Goal: Task Accomplishment & Management: Complete application form

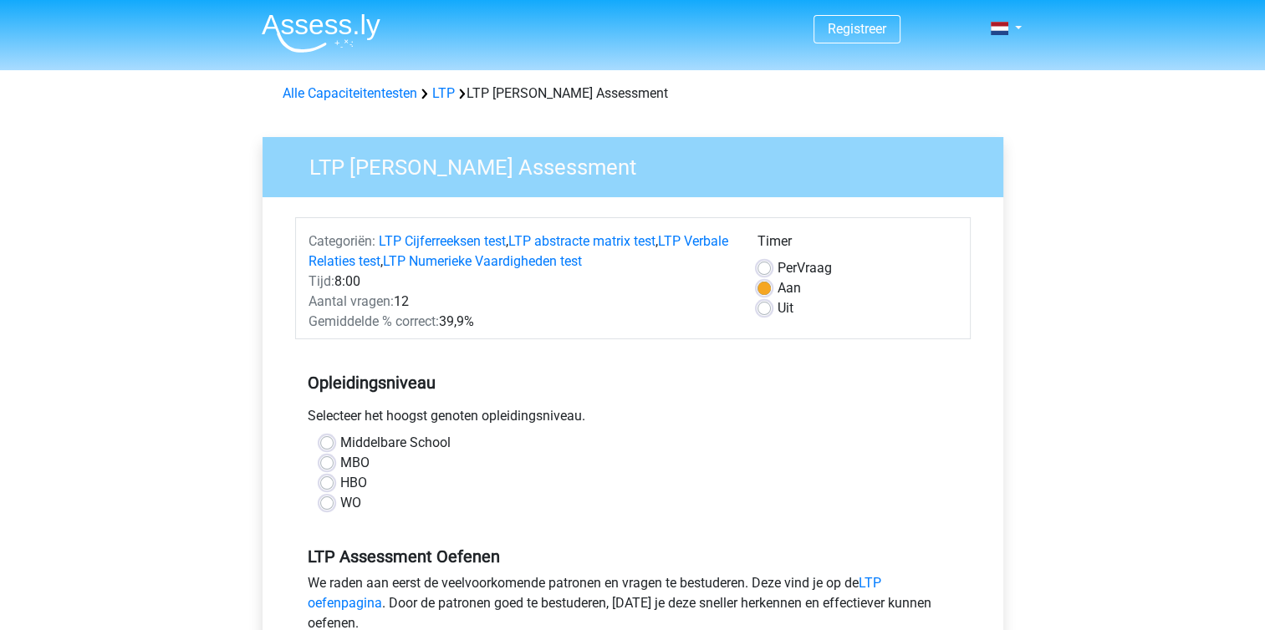
click at [335, 483] on div "HBO" at bounding box center [632, 483] width 625 height 20
click at [340, 487] on label "HBO" at bounding box center [353, 483] width 27 height 20
click at [321, 487] on input "HBO" at bounding box center [326, 481] width 13 height 17
radio input "true"
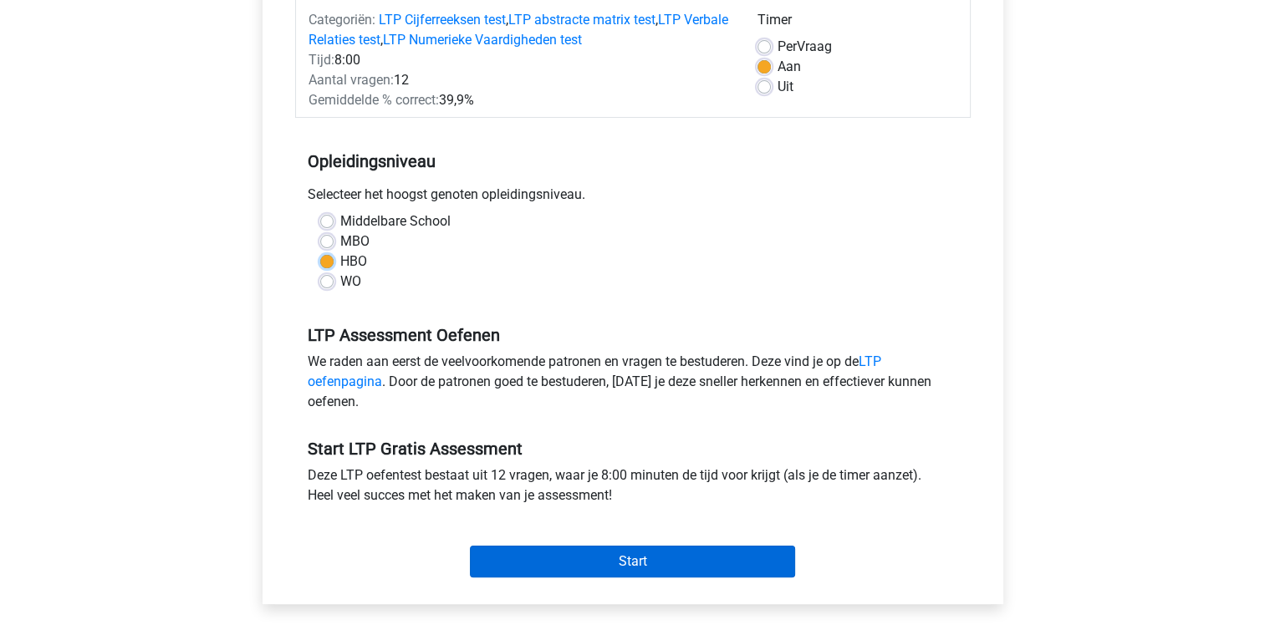
scroll to position [251, 0]
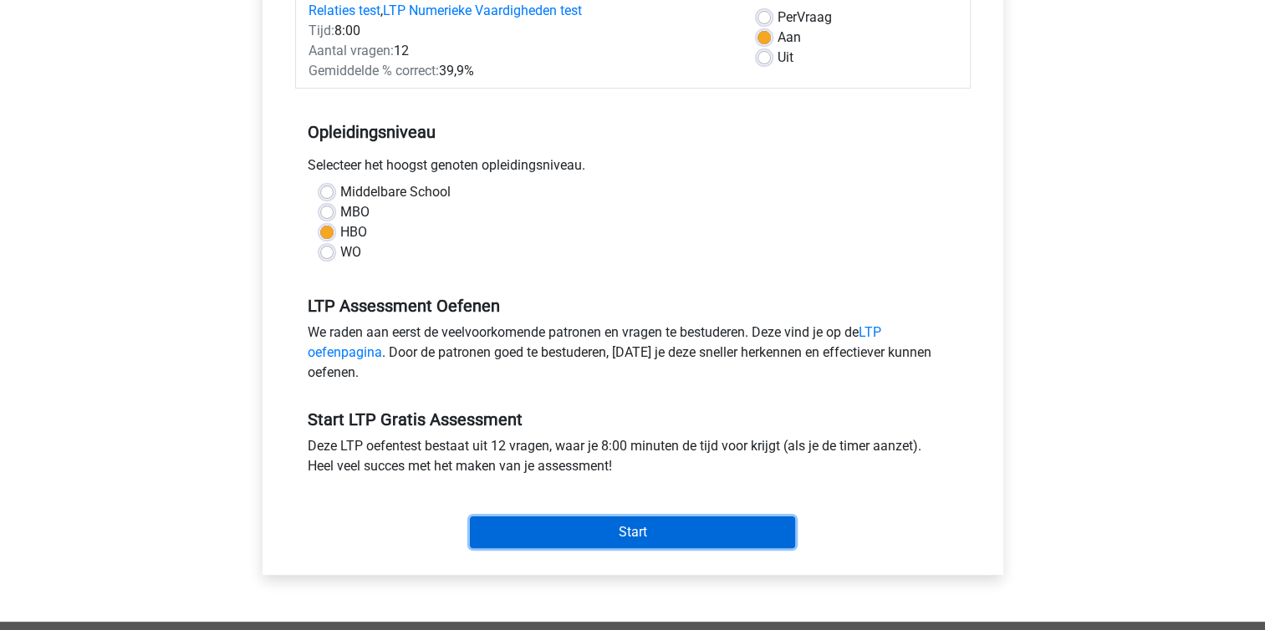
click at [674, 537] on input "Start" at bounding box center [632, 533] width 325 height 32
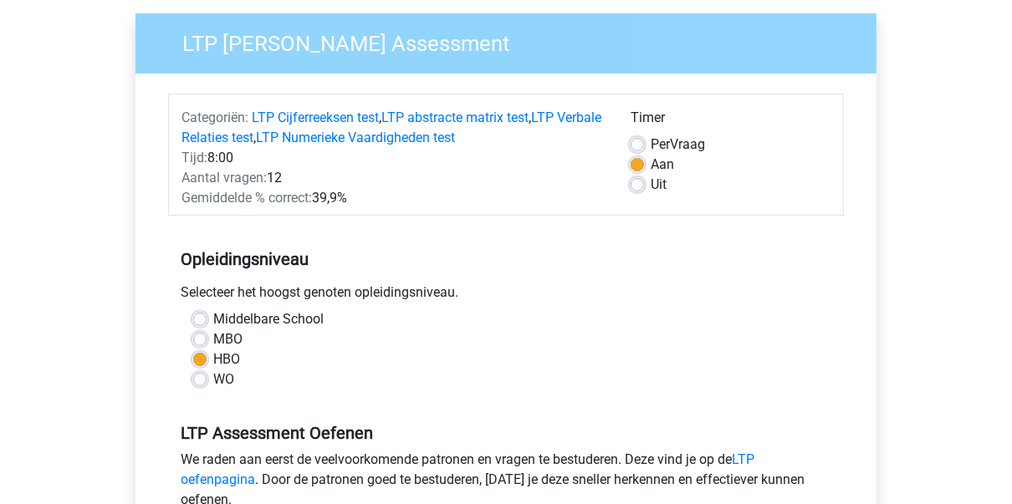
scroll to position [117, 0]
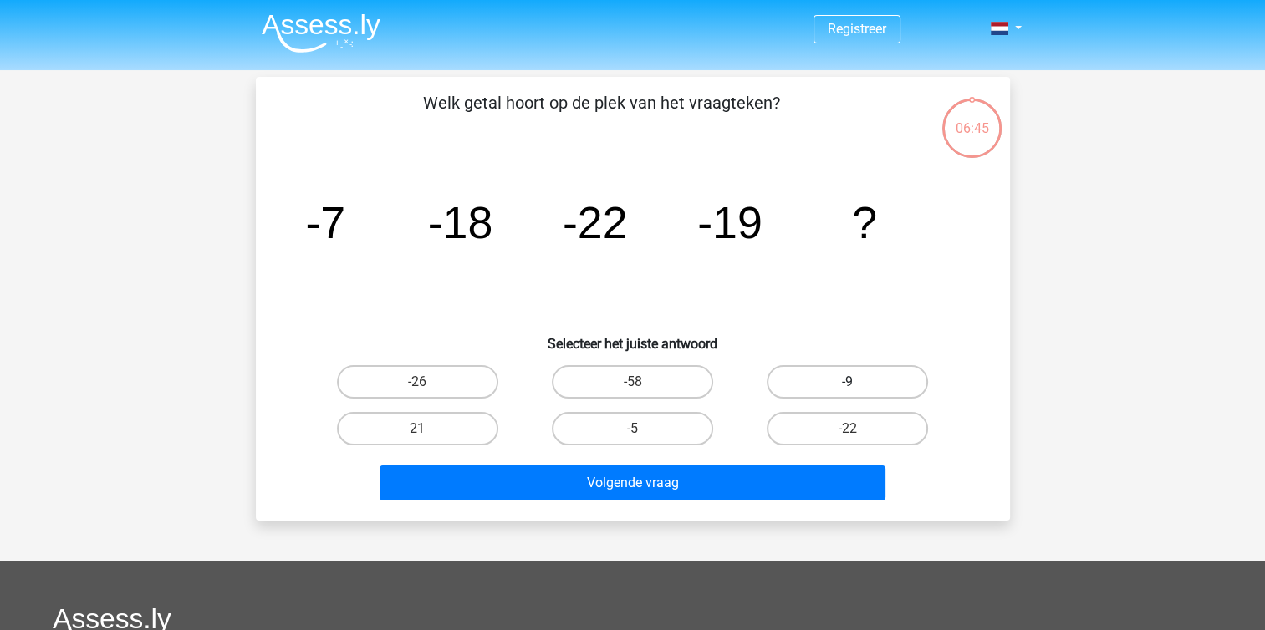
click at [871, 378] on label "-9" at bounding box center [847, 381] width 161 height 33
click at [859, 382] on input "-9" at bounding box center [853, 387] width 11 height 11
radio input "true"
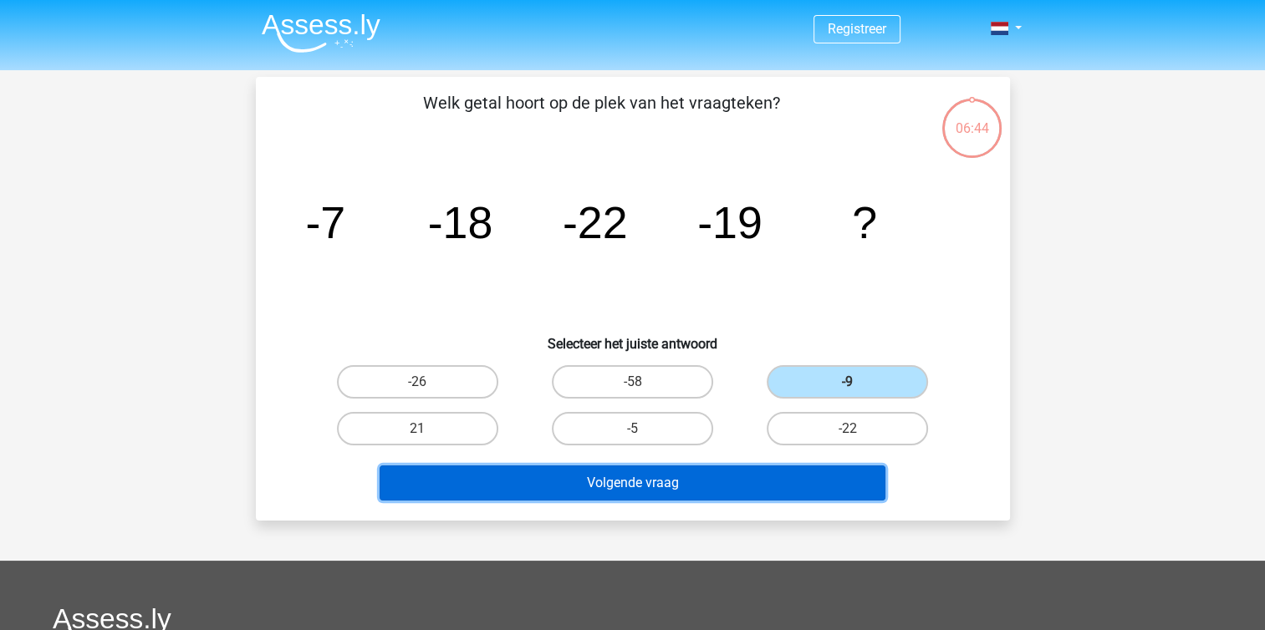
click at [722, 489] on button "Volgende vraag" at bounding box center [633, 483] width 506 height 35
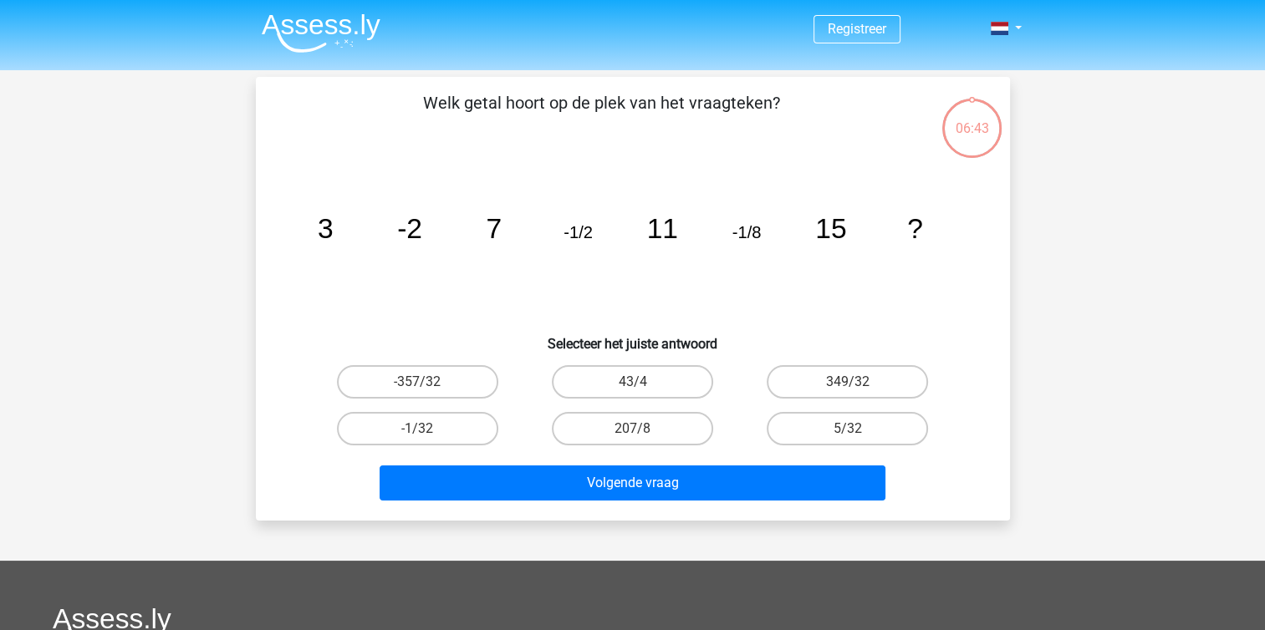
scroll to position [77, 0]
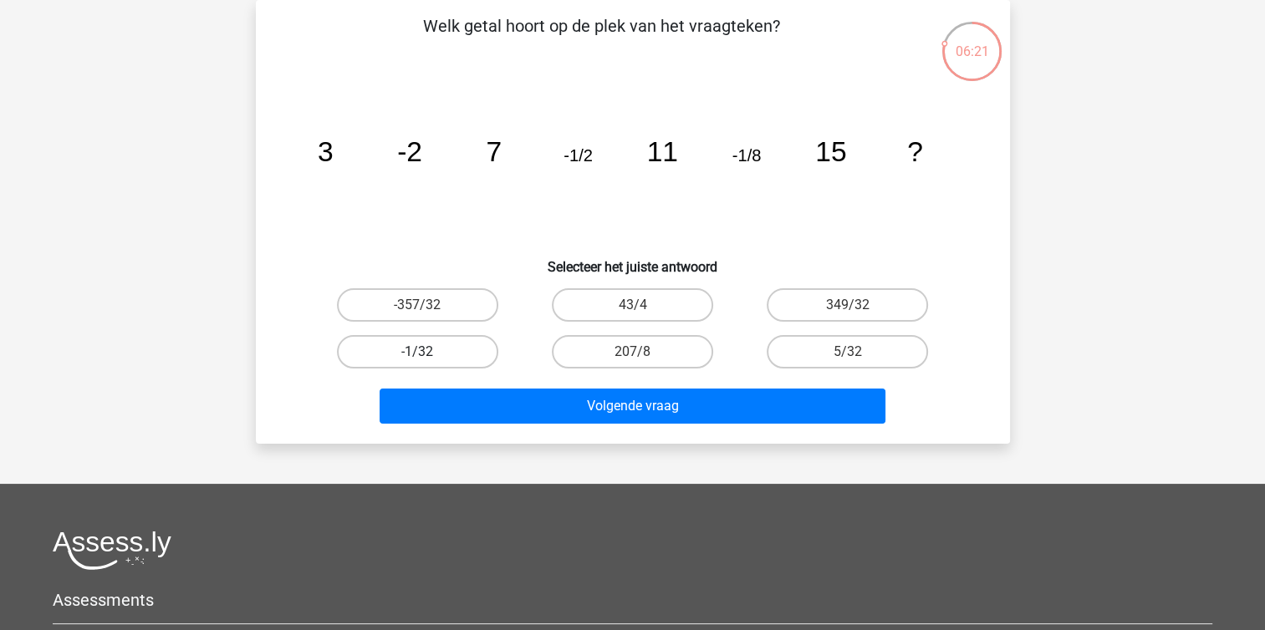
click at [444, 343] on label "-1/32" at bounding box center [417, 351] width 161 height 33
click at [428, 352] on input "-1/32" at bounding box center [422, 357] width 11 height 11
radio input "true"
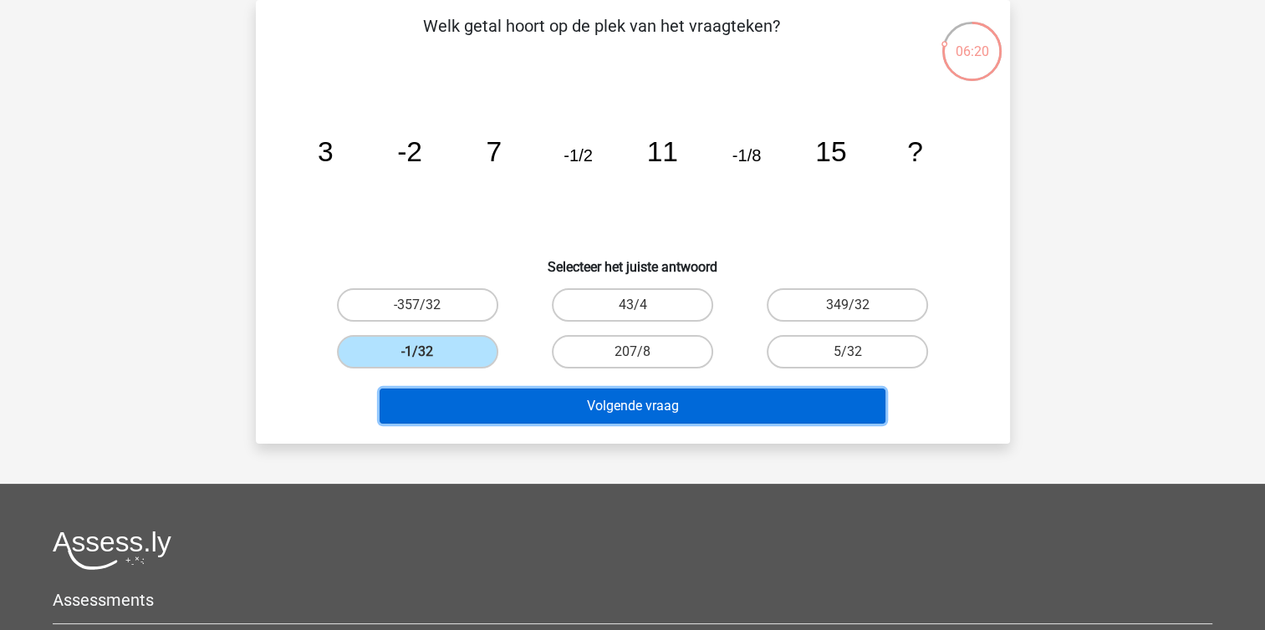
click at [603, 409] on button "Volgende vraag" at bounding box center [633, 406] width 506 height 35
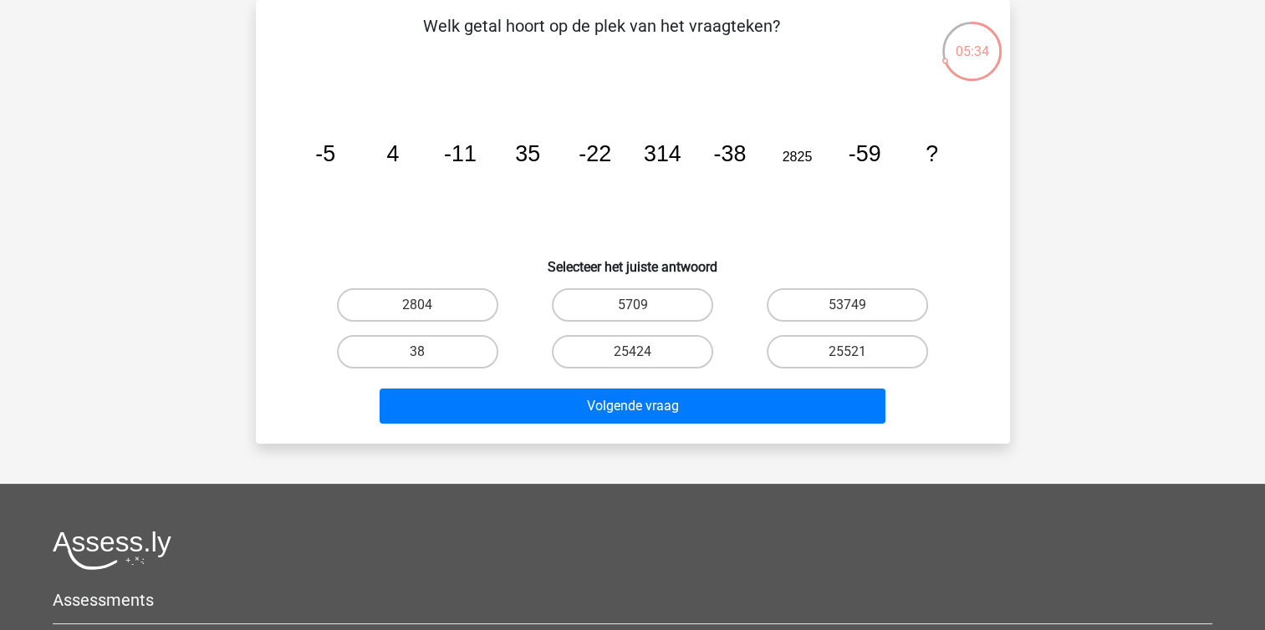
click at [768, 211] on icon "image/svg+xml -5 4 -11 35 -22 314 -38 2825 -59 ?" at bounding box center [633, 161] width 674 height 169
click at [829, 303] on label "53749" at bounding box center [847, 304] width 161 height 33
click at [848, 305] on input "53749" at bounding box center [853, 310] width 11 height 11
radio input "true"
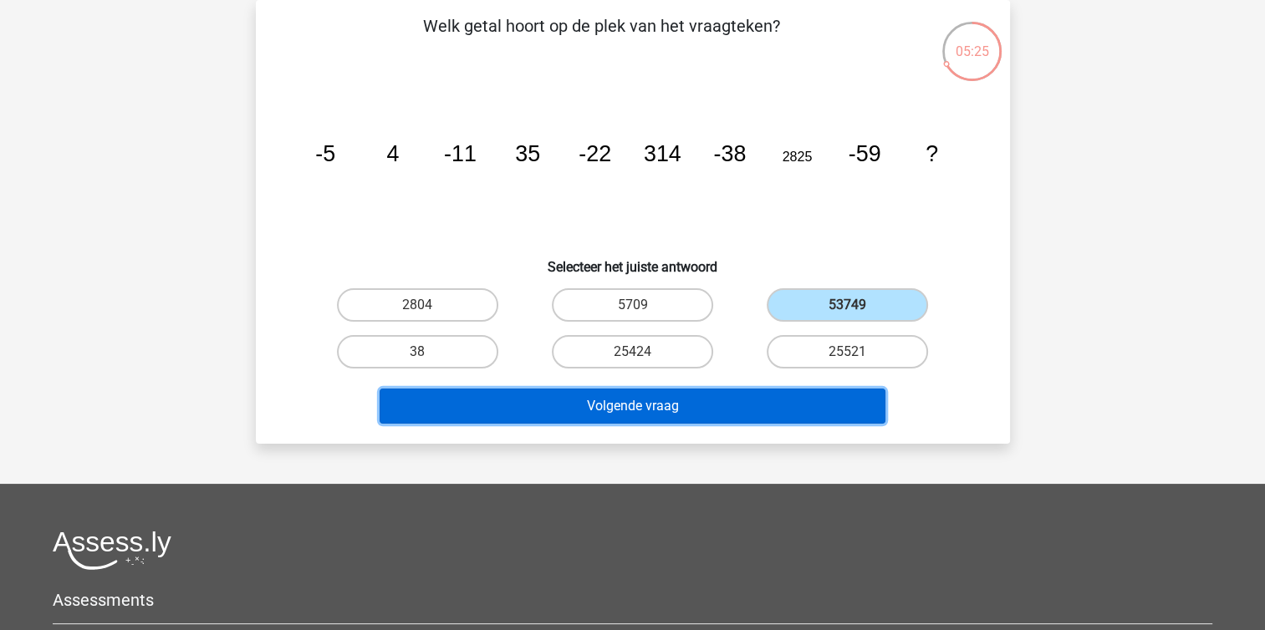
click at [726, 415] on button "Volgende vraag" at bounding box center [633, 406] width 506 height 35
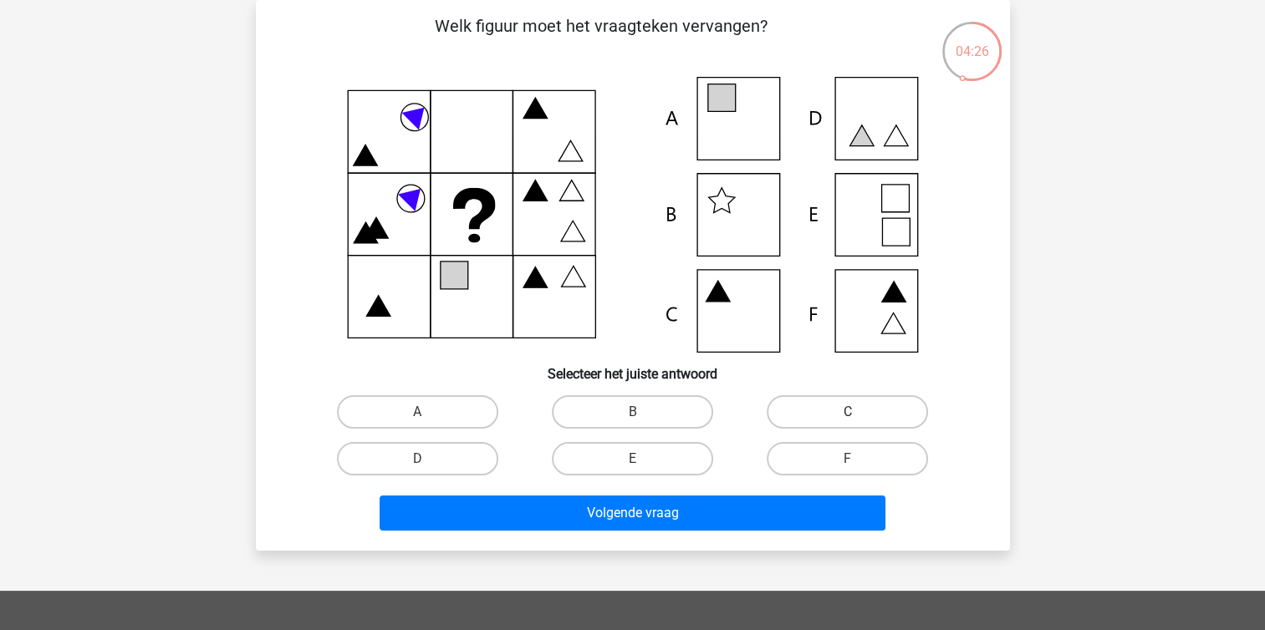
click at [856, 406] on label "C" at bounding box center [847, 411] width 161 height 33
click at [856, 412] on input "C" at bounding box center [853, 417] width 11 height 11
radio input "true"
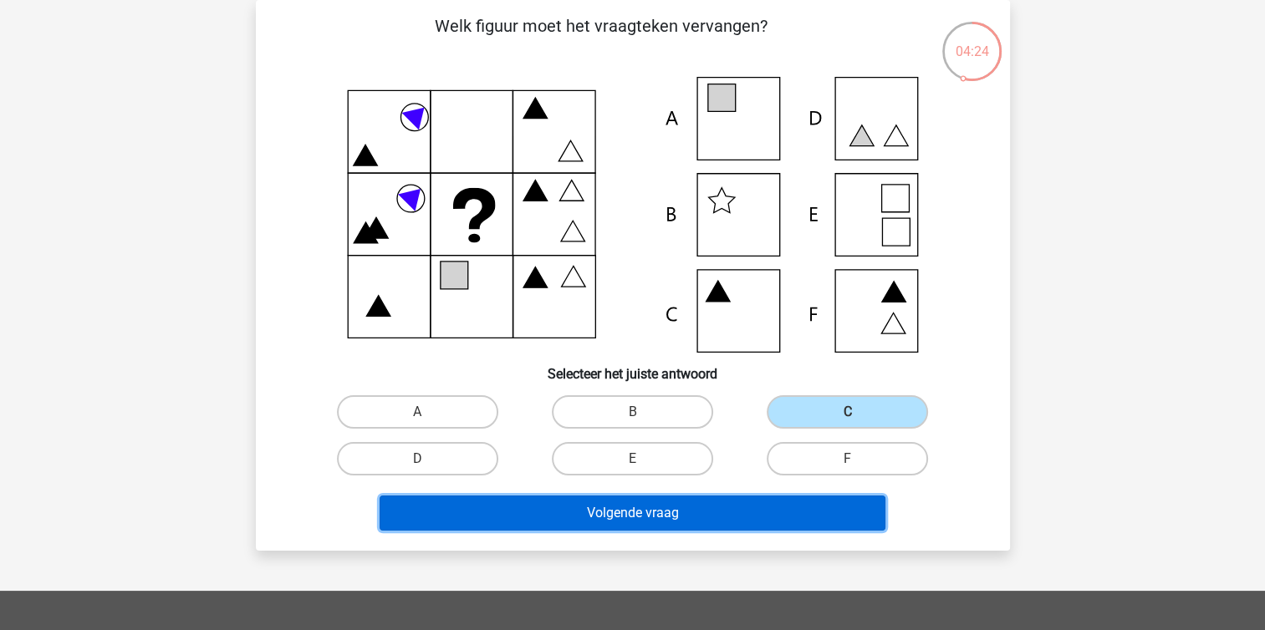
click at [696, 517] on button "Volgende vraag" at bounding box center [633, 513] width 506 height 35
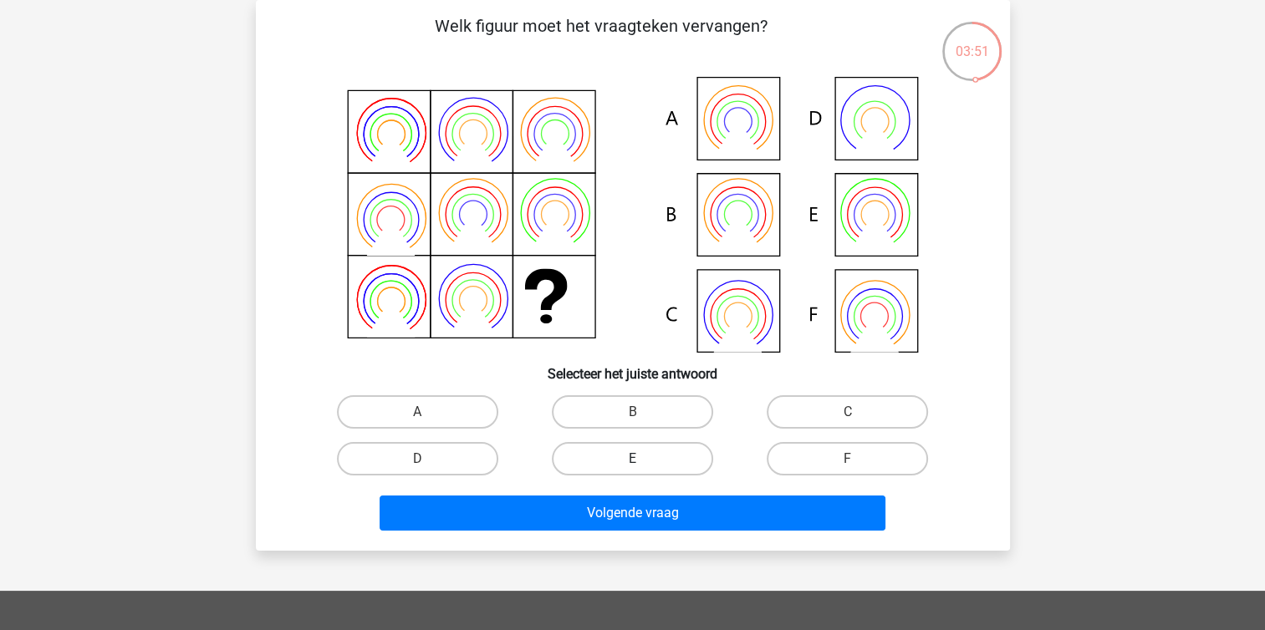
click at [645, 463] on label "E" at bounding box center [632, 458] width 161 height 33
click at [643, 463] on input "E" at bounding box center [637, 464] width 11 height 11
radio input "true"
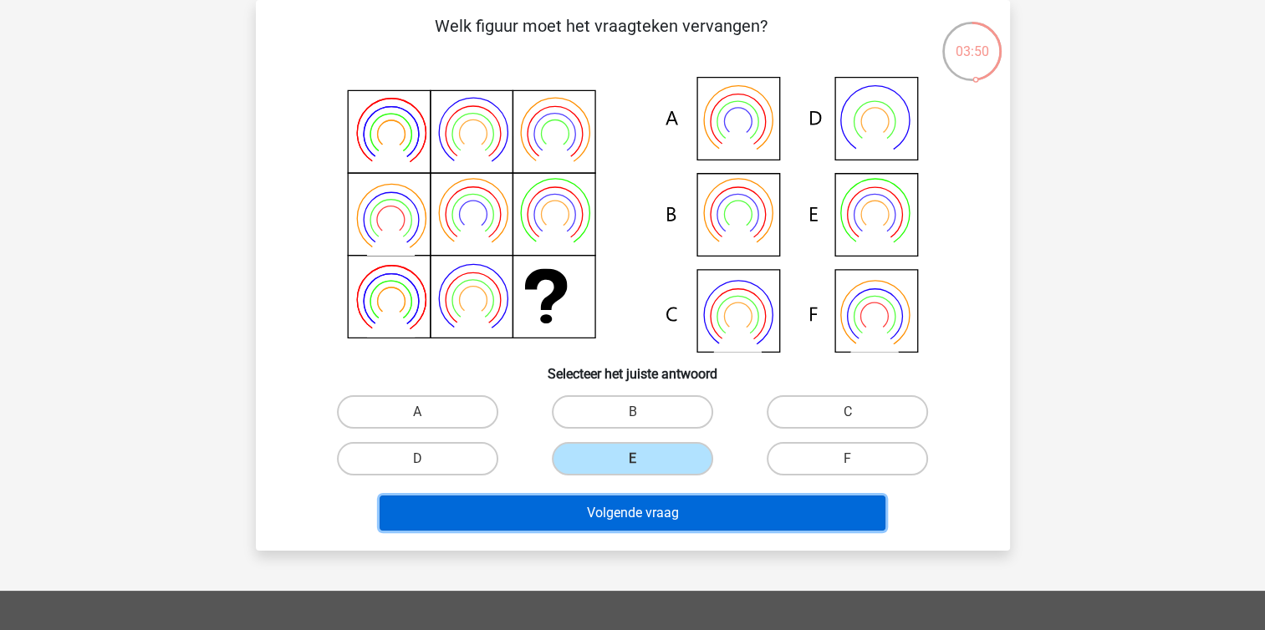
click at [640, 520] on button "Volgende vraag" at bounding box center [633, 513] width 506 height 35
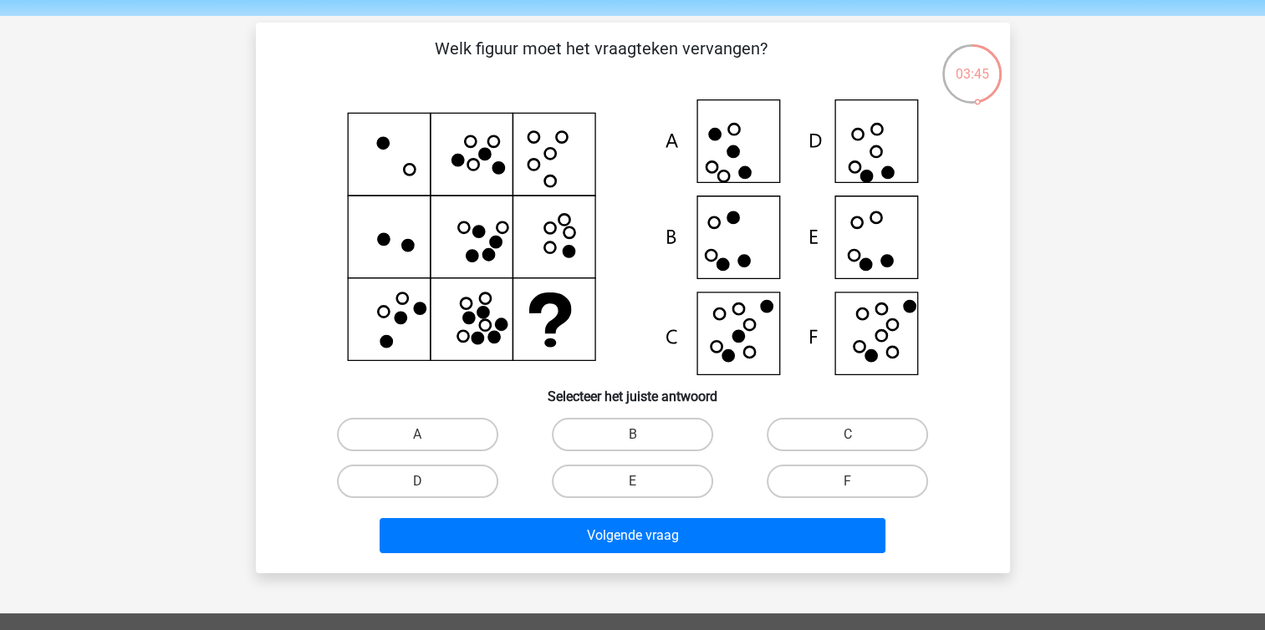
scroll to position [84, 0]
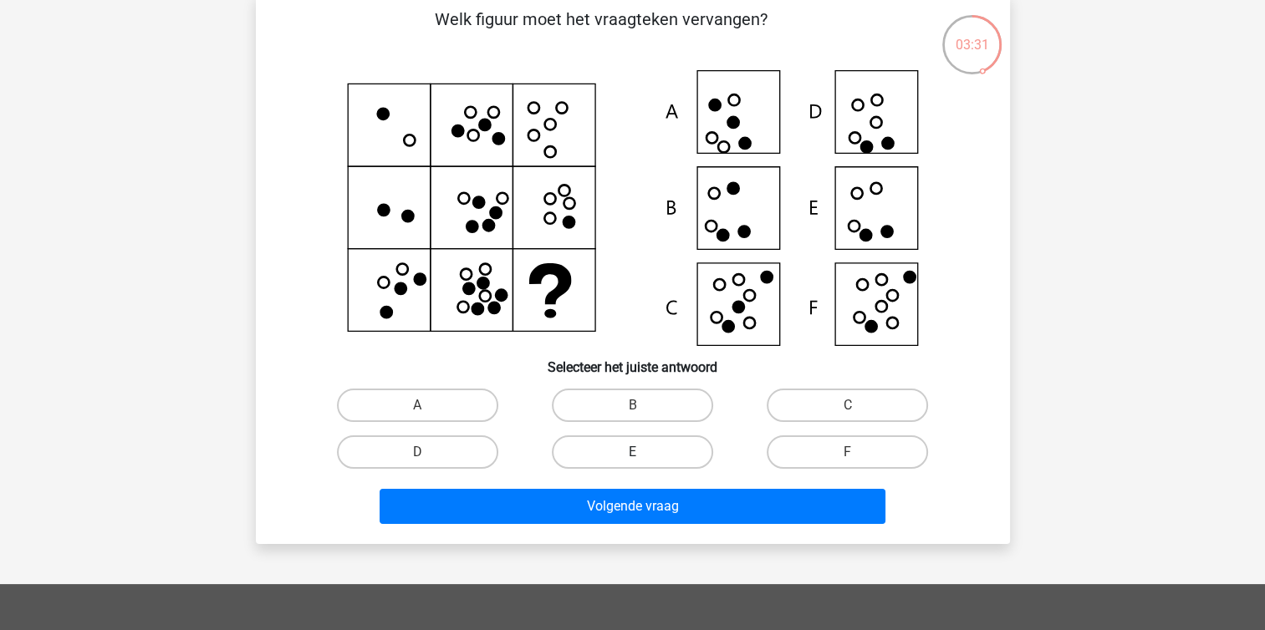
click at [676, 460] on label "E" at bounding box center [632, 452] width 161 height 33
click at [643, 460] on input "E" at bounding box center [637, 457] width 11 height 11
radio input "true"
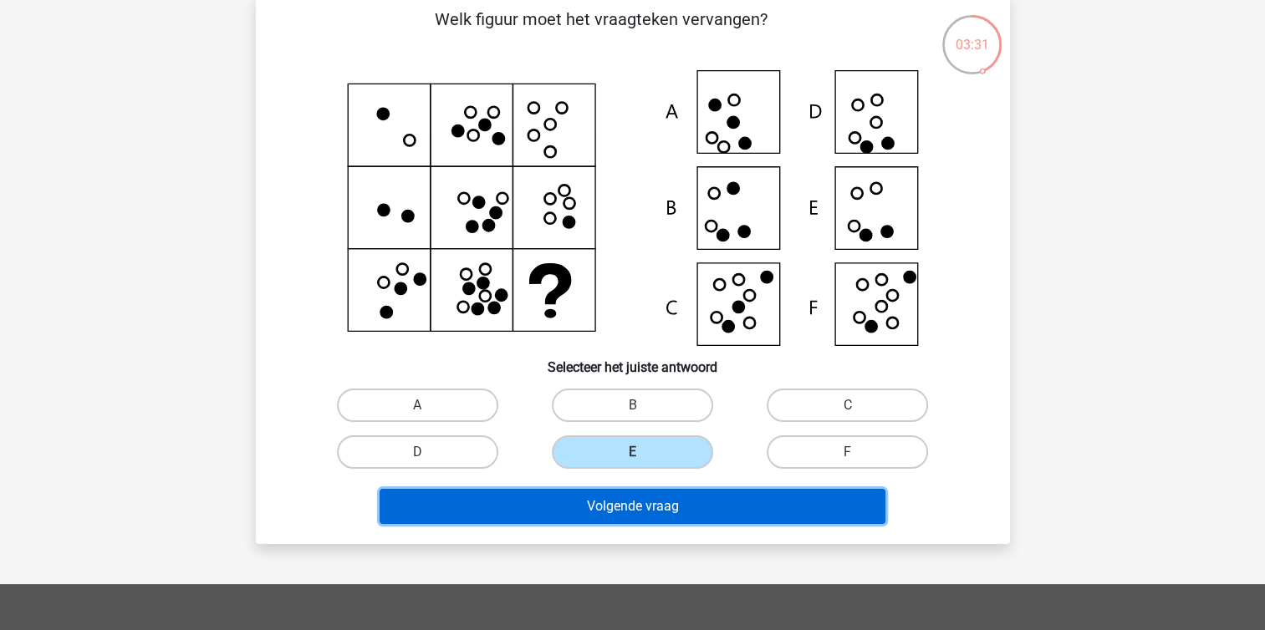
click at [651, 511] on button "Volgende vraag" at bounding box center [633, 506] width 506 height 35
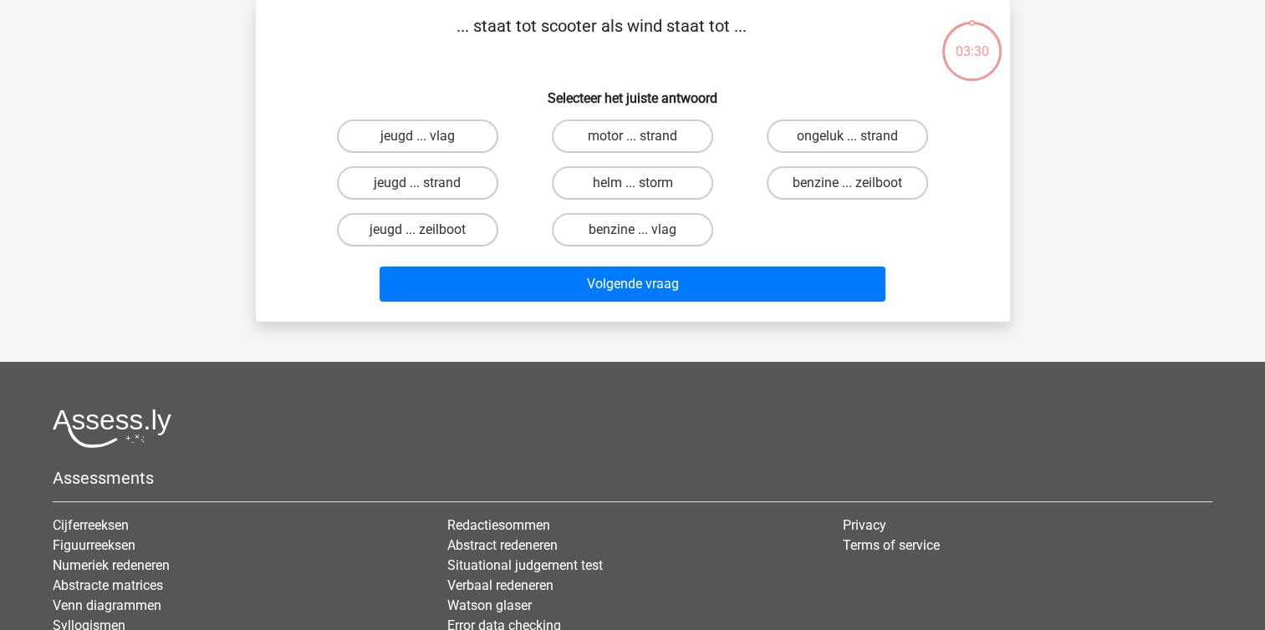
scroll to position [0, 0]
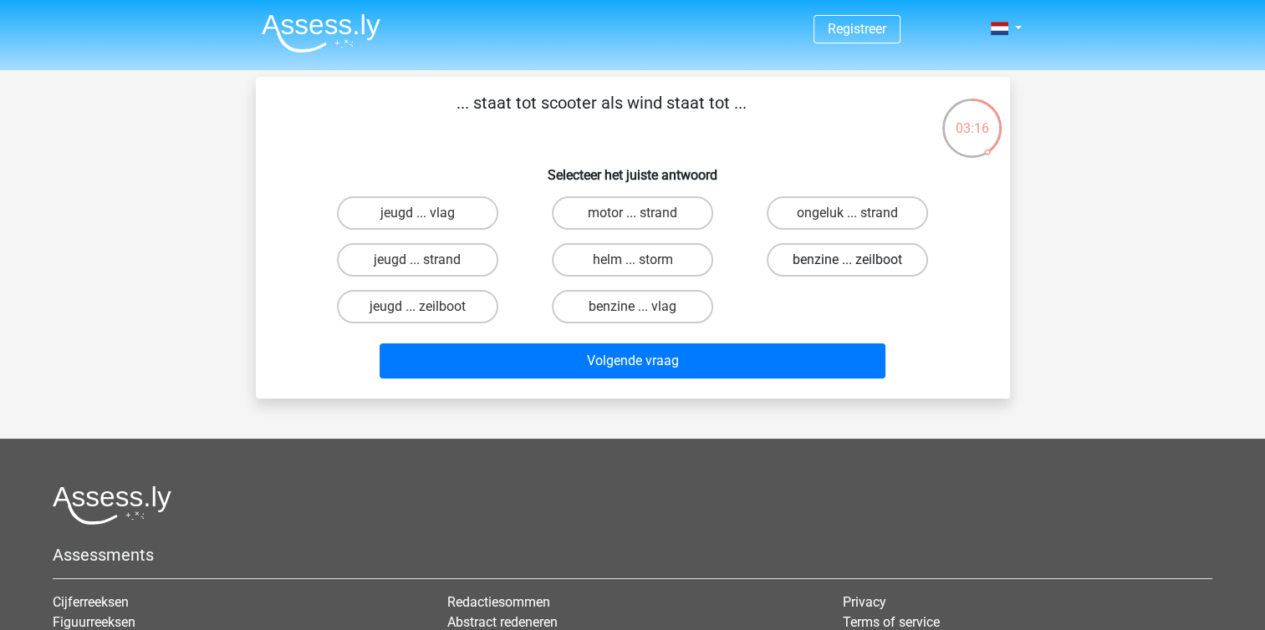
click at [849, 257] on label "benzine ... zeilboot" at bounding box center [847, 259] width 161 height 33
click at [849, 260] on input "benzine ... zeilboot" at bounding box center [853, 265] width 11 height 11
radio input "true"
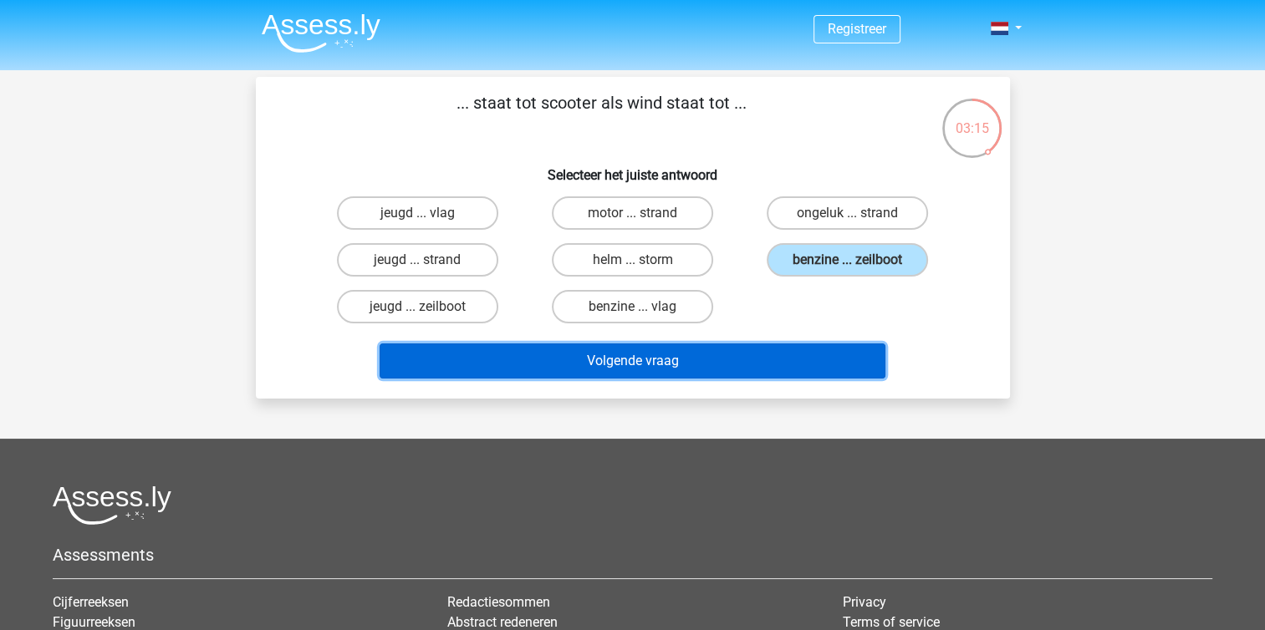
click at [737, 356] on button "Volgende vraag" at bounding box center [633, 361] width 506 height 35
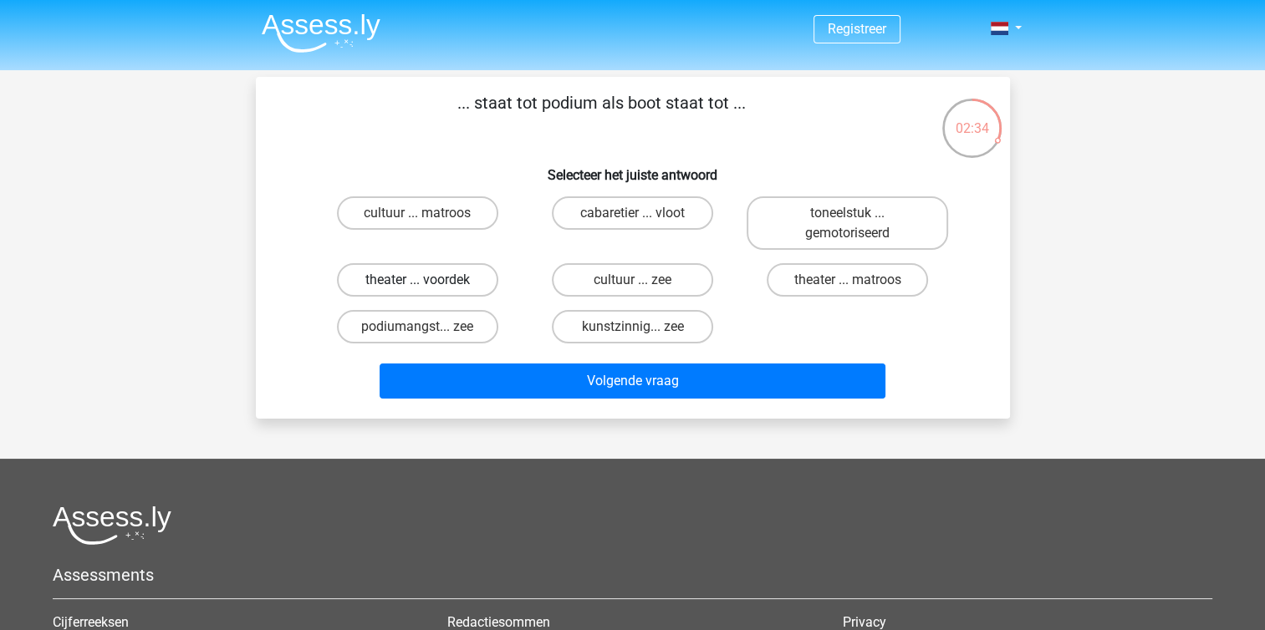
click at [443, 286] on label "theater ... voordek" at bounding box center [417, 279] width 161 height 33
click at [428, 286] on input "theater ... voordek" at bounding box center [422, 285] width 11 height 11
radio input "true"
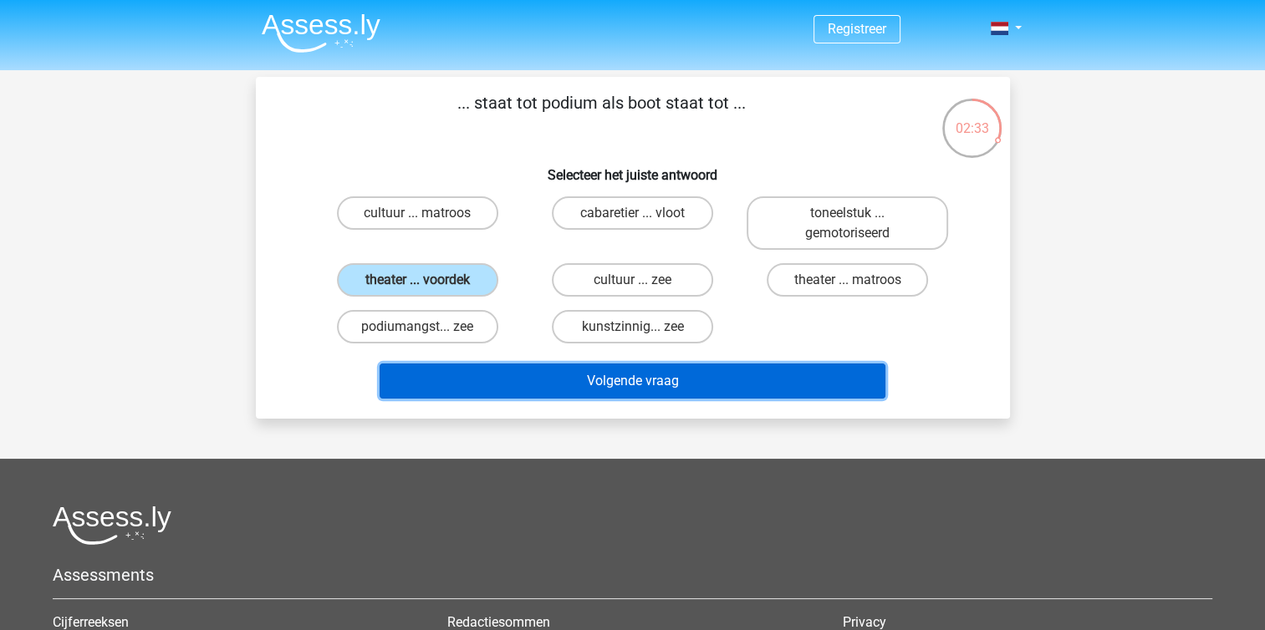
click at [495, 376] on button "Volgende vraag" at bounding box center [633, 381] width 506 height 35
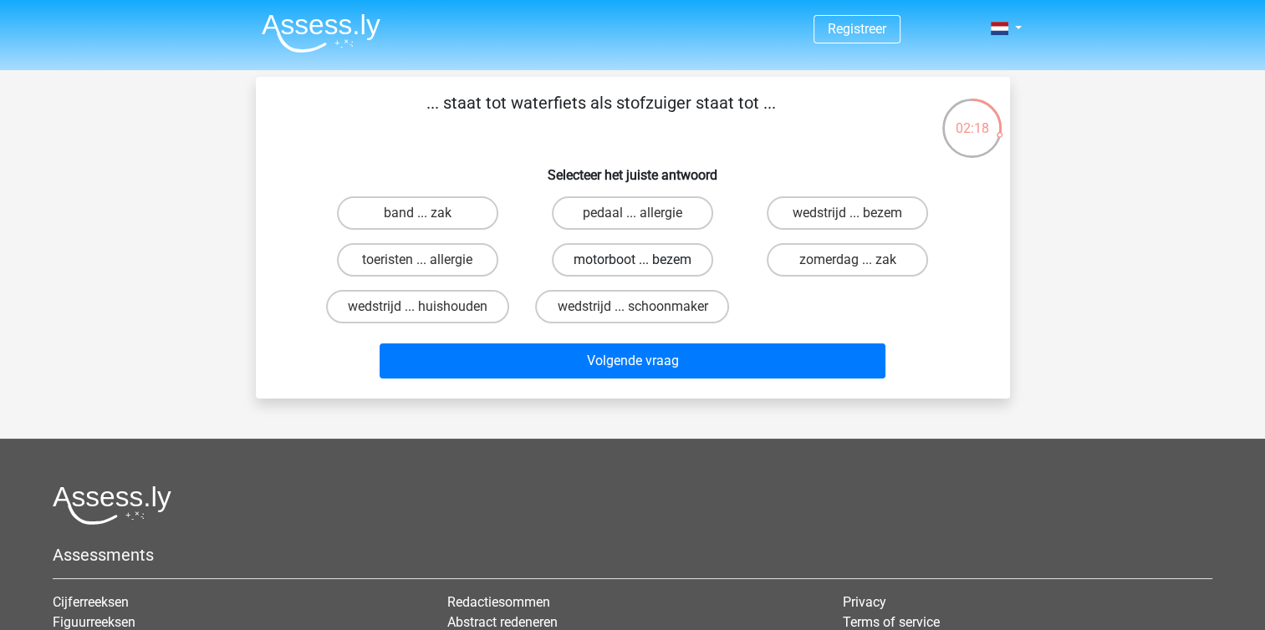
click at [677, 269] on label "motorboot ... bezem" at bounding box center [632, 259] width 161 height 33
click at [643, 269] on input "motorboot ... bezem" at bounding box center [637, 265] width 11 height 11
radio input "true"
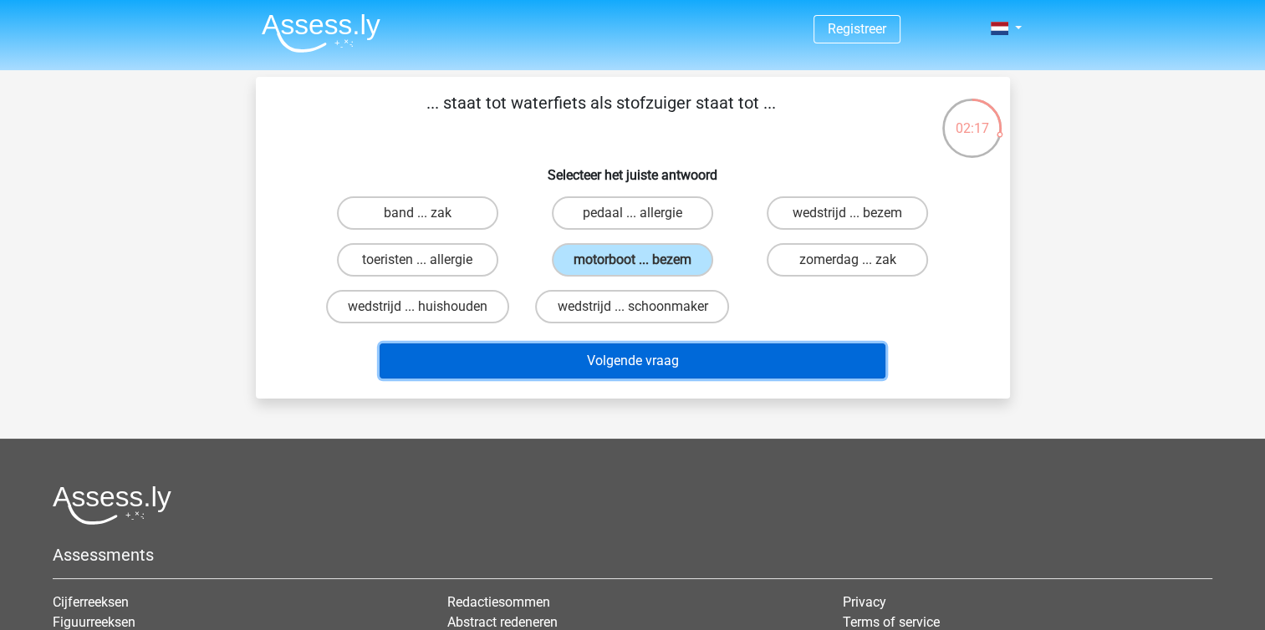
click at [693, 354] on button "Volgende vraag" at bounding box center [633, 361] width 506 height 35
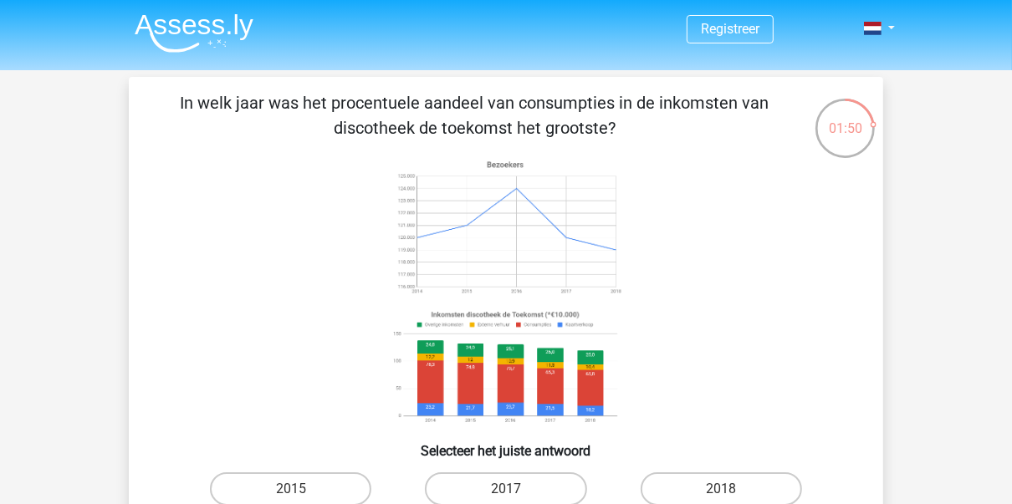
scroll to position [67, 0]
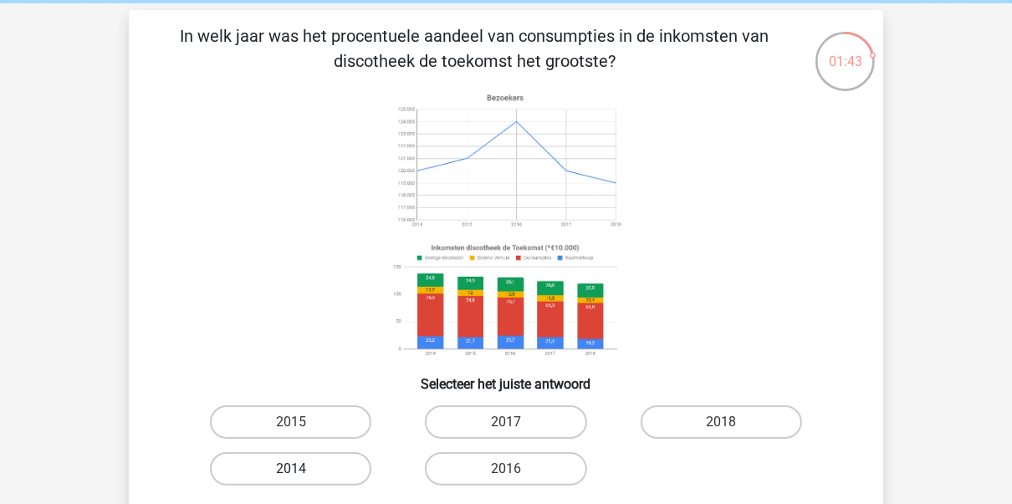
click at [321, 460] on label "2014" at bounding box center [290, 468] width 161 height 33
click at [302, 469] on input "2014" at bounding box center [296, 474] width 11 height 11
radio input "true"
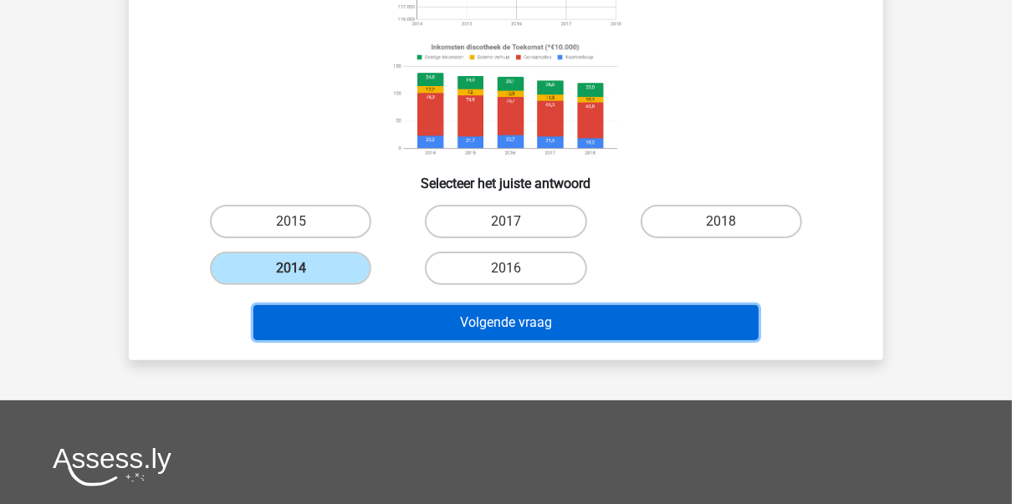
click at [590, 329] on button "Volgende vraag" at bounding box center [506, 322] width 506 height 35
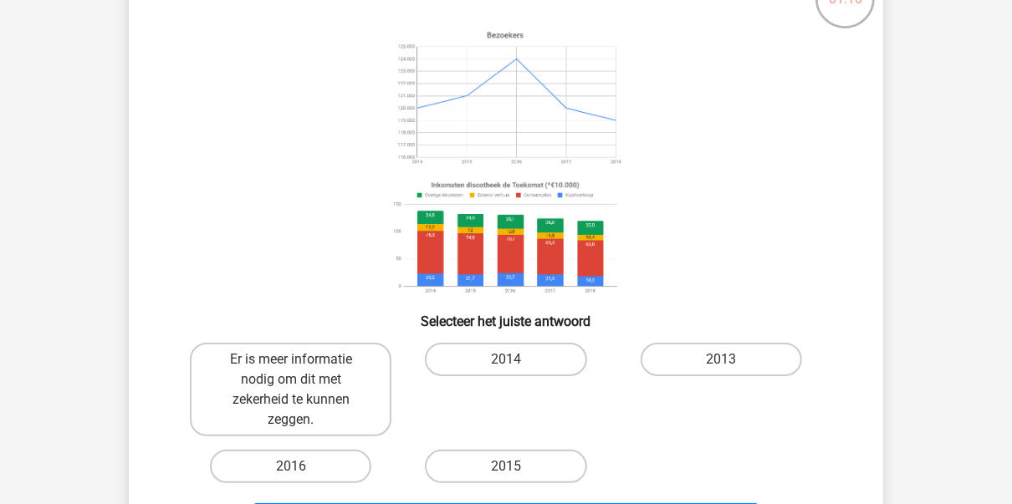
scroll to position [211, 0]
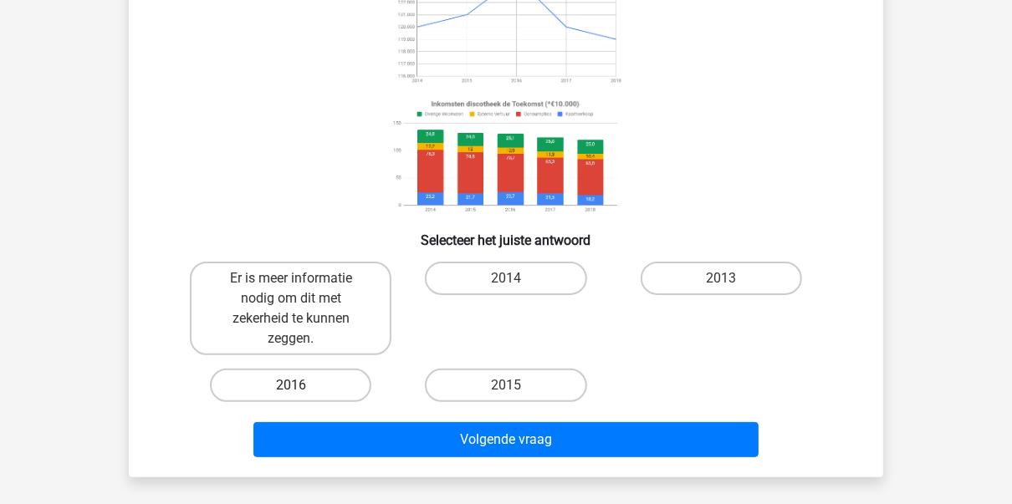
click at [346, 392] on label "2016" at bounding box center [290, 385] width 161 height 33
click at [302, 392] on input "2016" at bounding box center [296, 390] width 11 height 11
radio input "true"
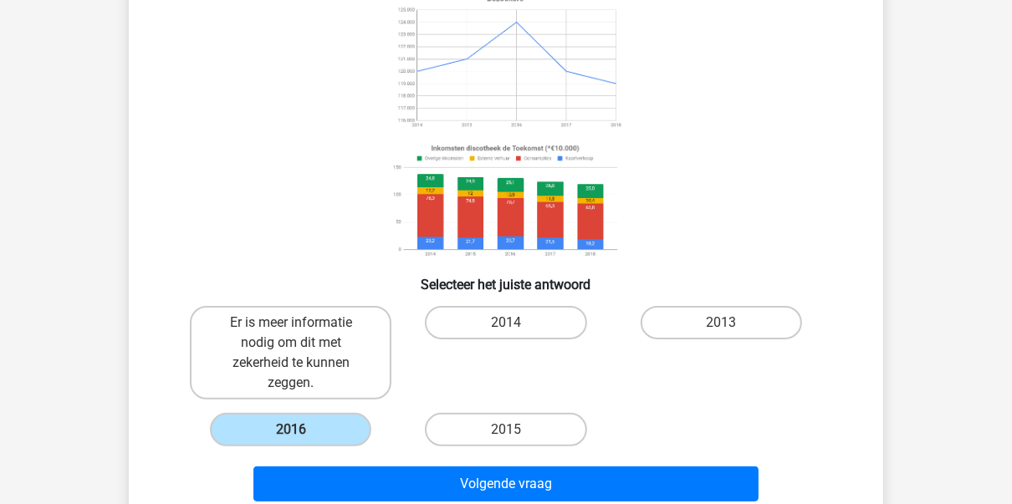
scroll to position [144, 0]
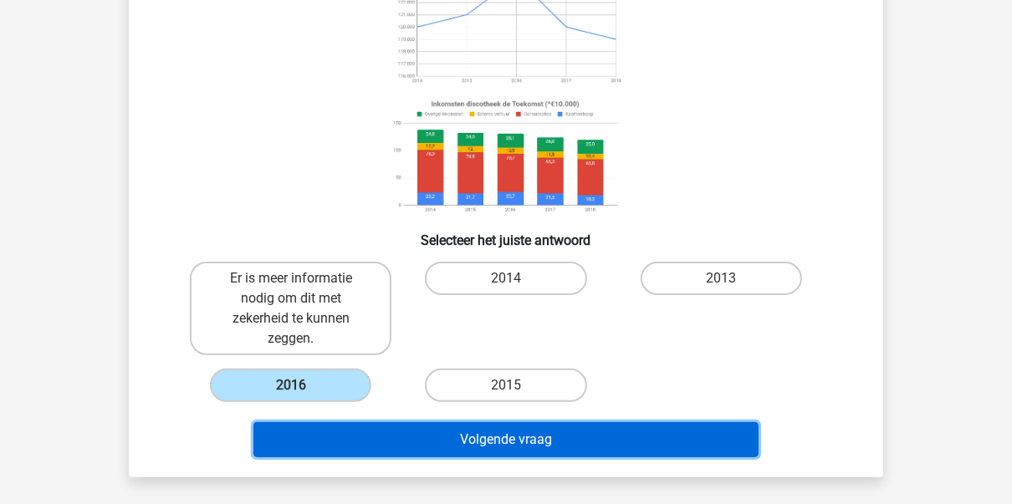
click at [566, 441] on button "Volgende vraag" at bounding box center [506, 439] width 506 height 35
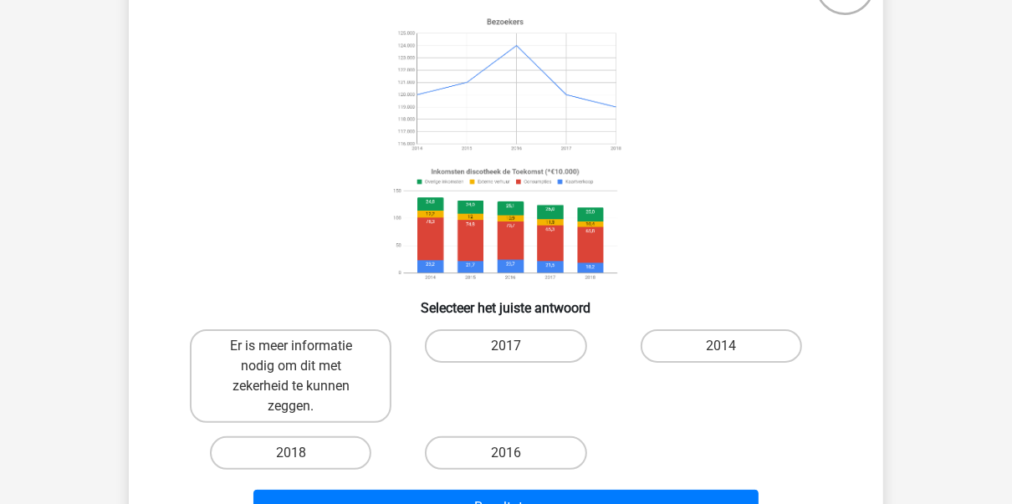
scroll to position [211, 0]
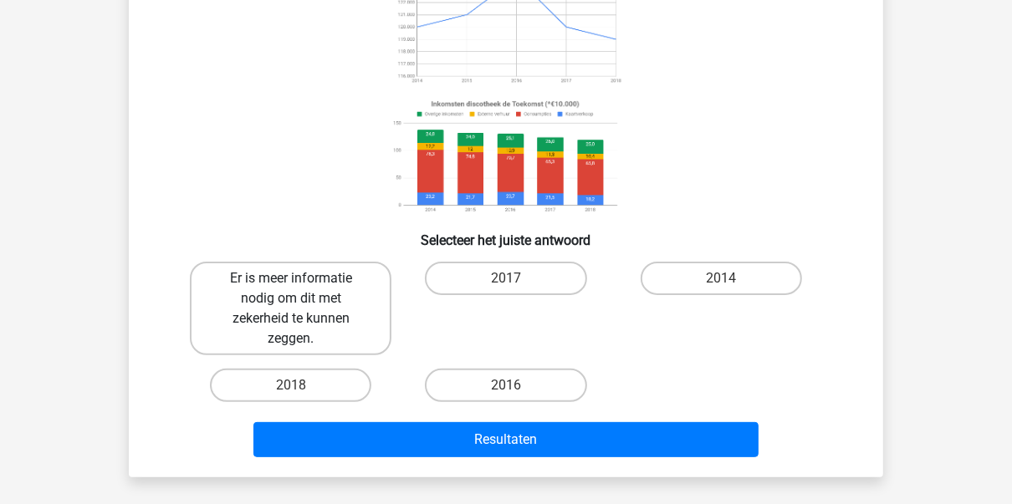
click at [329, 314] on label "Er is meer informatie nodig om dit met zekerheid te kunnen zeggen." at bounding box center [290, 309] width 201 height 94
click at [302, 289] on input "Er is meer informatie nodig om dit met zekerheid te kunnen zeggen." at bounding box center [296, 283] width 11 height 11
radio input "true"
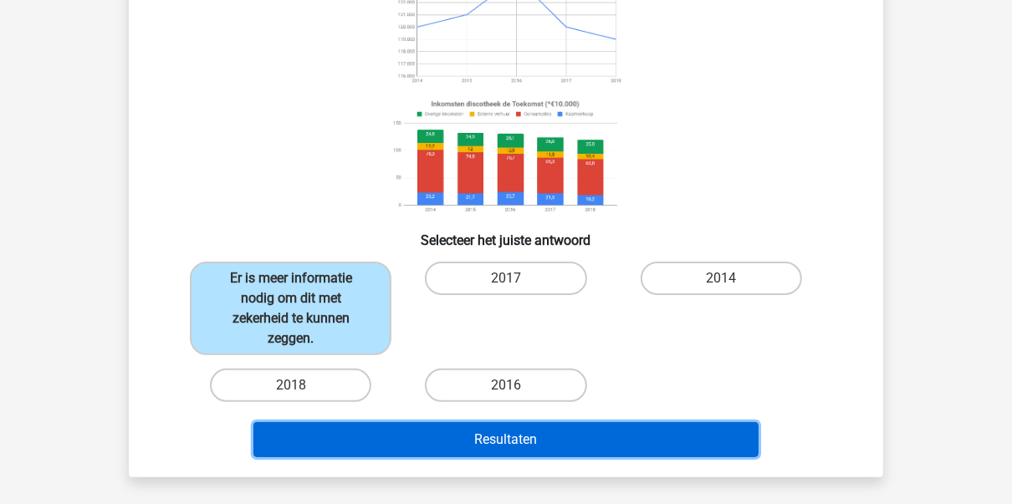
click at [423, 446] on button "Resultaten" at bounding box center [506, 439] width 506 height 35
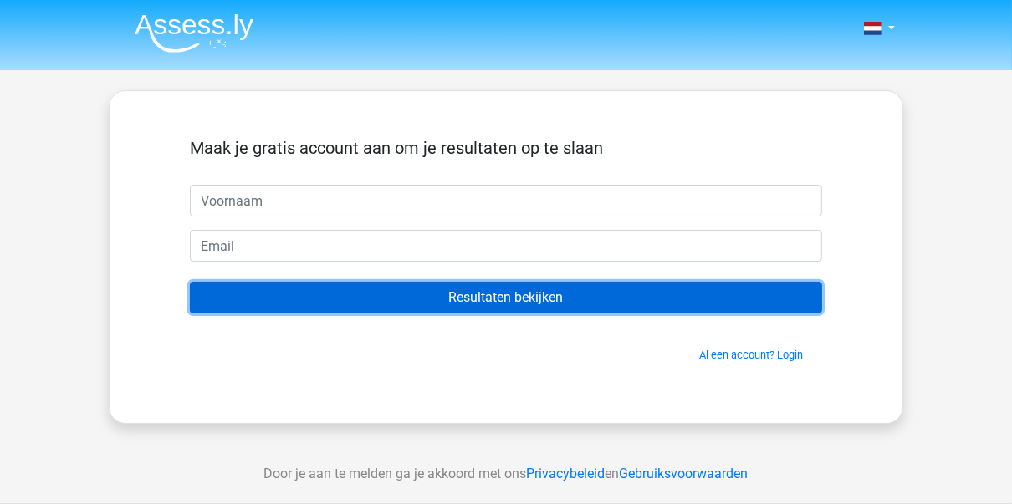
click at [533, 301] on input "Resultaten bekijken" at bounding box center [506, 298] width 632 height 32
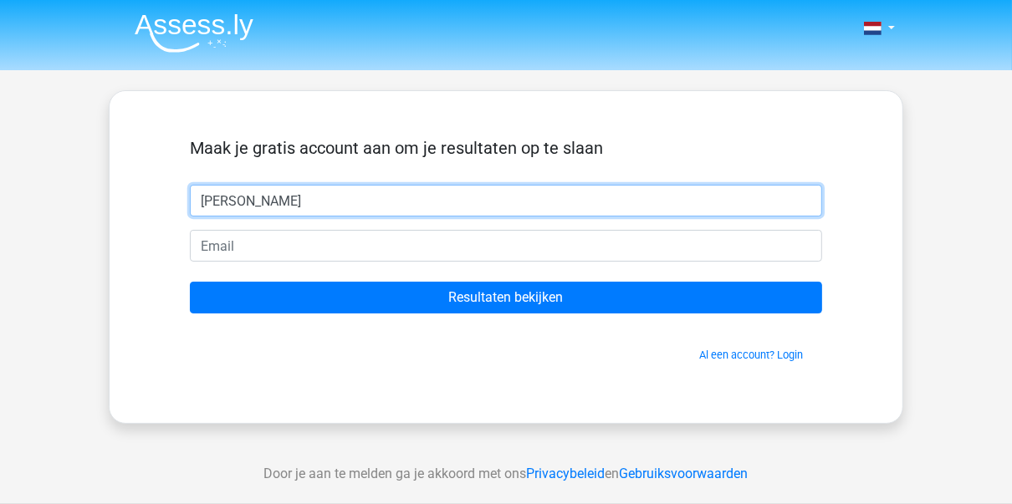
type input "[PERSON_NAME]"
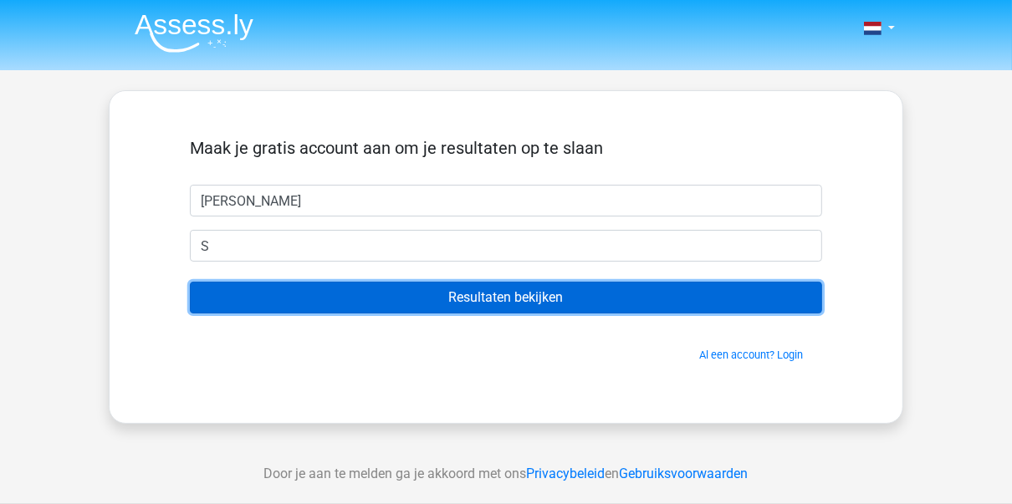
click at [594, 302] on input "Resultaten bekijken" at bounding box center [506, 298] width 632 height 32
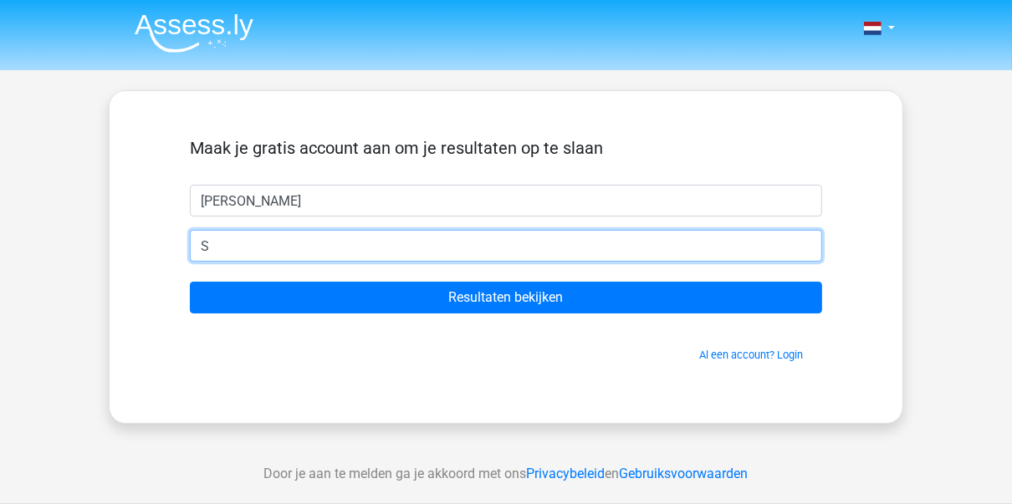
click at [443, 247] on input "S" at bounding box center [506, 246] width 632 height 32
type input "[EMAIL_ADDRESS][DOMAIN_NAME]"
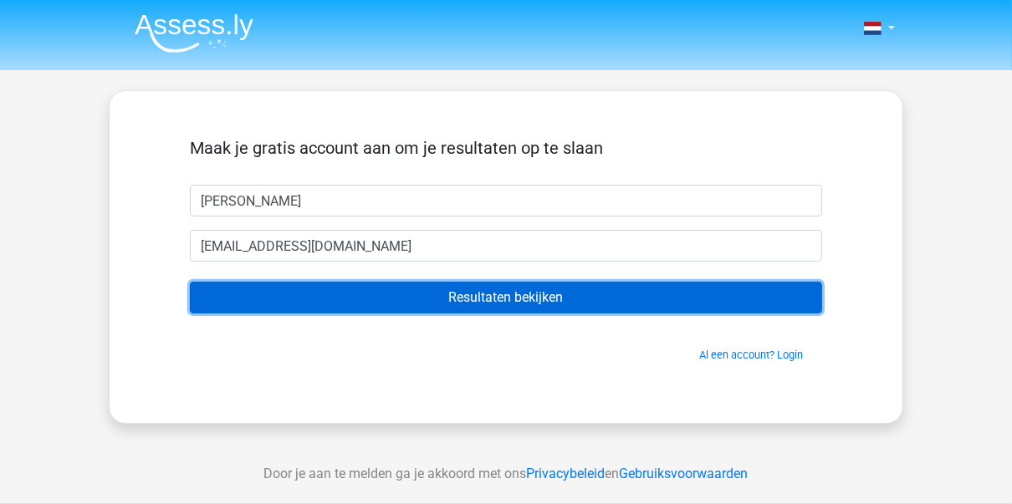
click at [348, 302] on input "Resultaten bekijken" at bounding box center [506, 298] width 632 height 32
click at [460, 301] on input "Resultaten bekijken" at bounding box center [506, 298] width 632 height 32
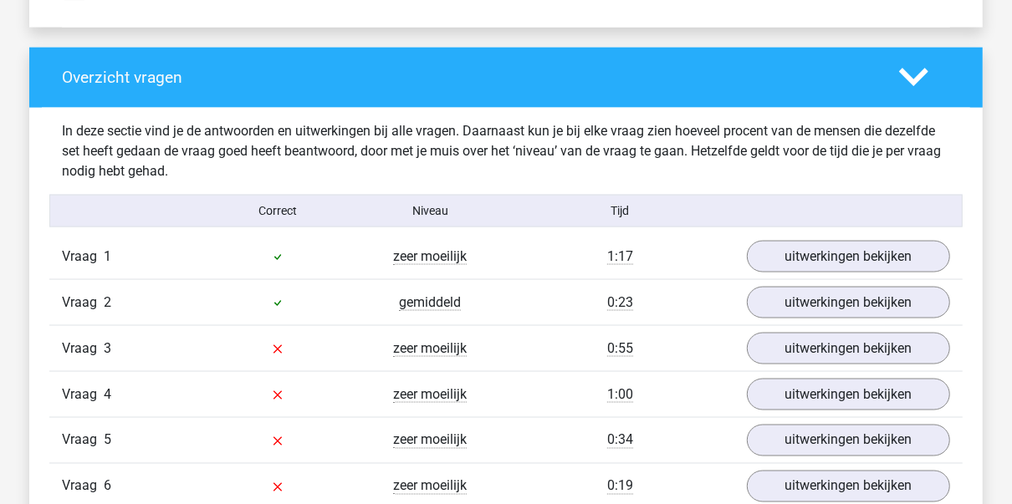
scroll to position [1672, 0]
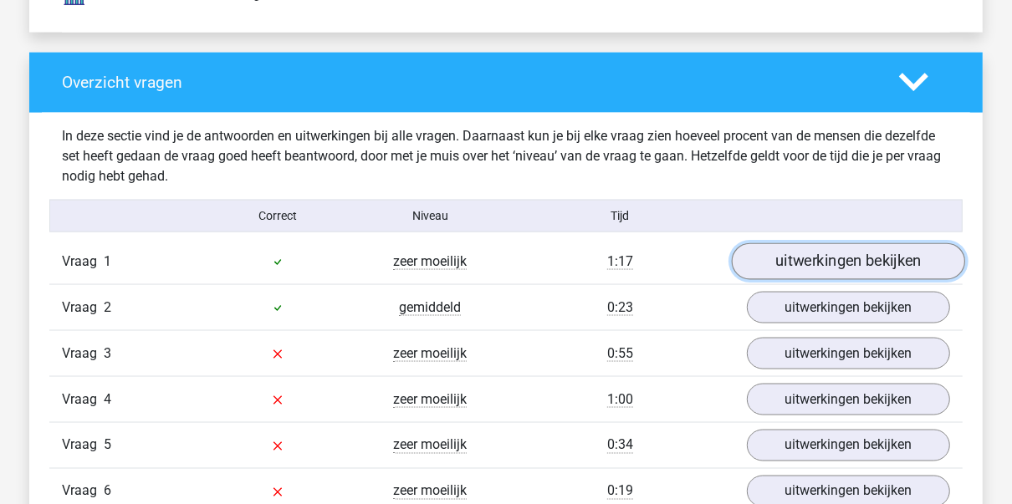
click at [900, 265] on link "uitwerkingen bekijken" at bounding box center [848, 261] width 233 height 37
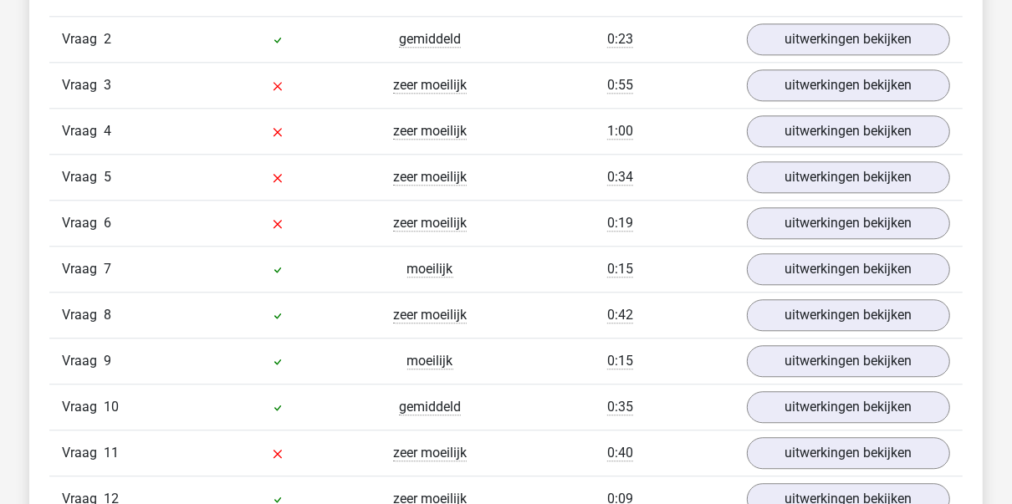
scroll to position [2742, 0]
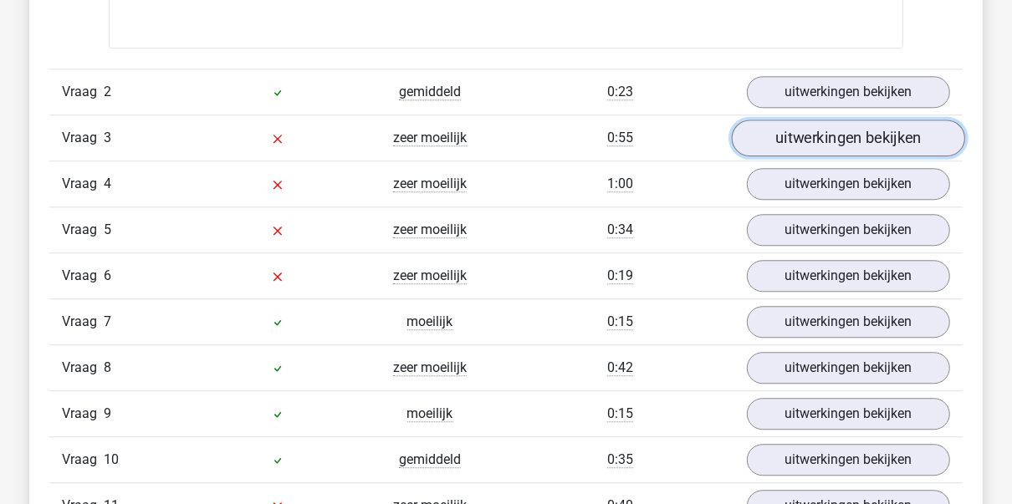
click at [830, 146] on link "uitwerkingen bekijken" at bounding box center [848, 138] width 233 height 37
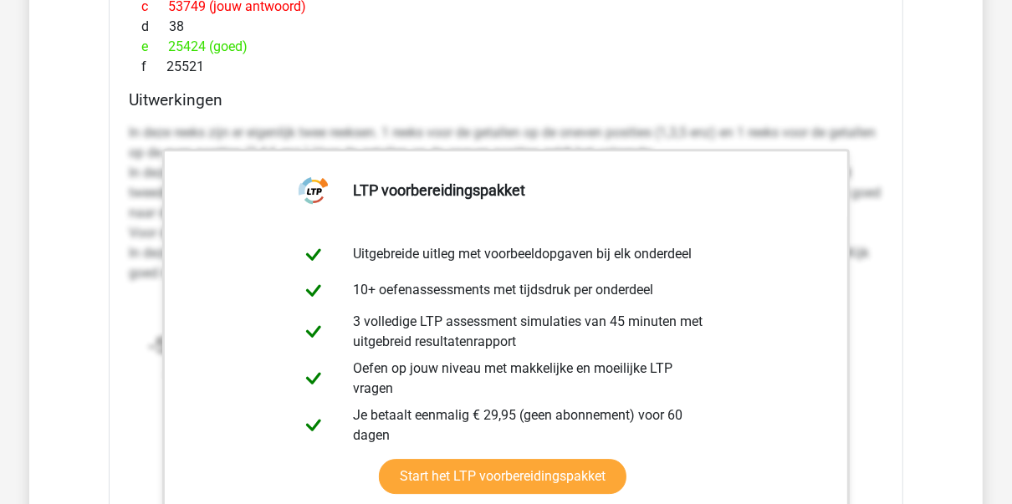
scroll to position [3344, 0]
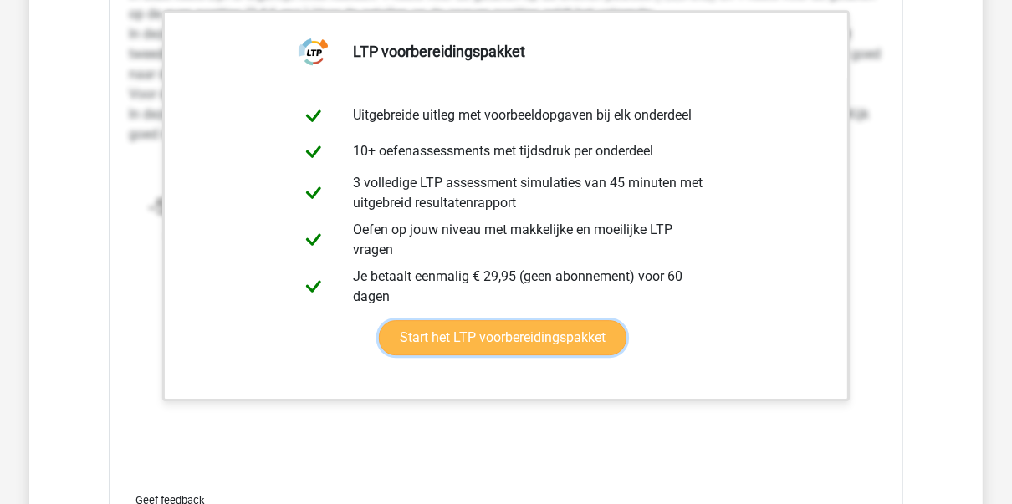
click at [626, 320] on link "Start het LTP voorbereidingspakket" at bounding box center [502, 337] width 247 height 35
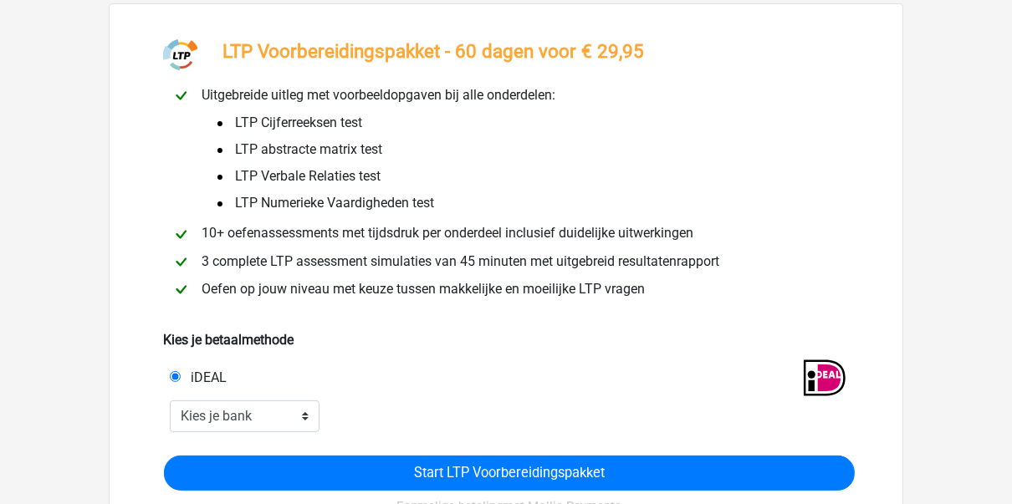
scroll to position [201, 0]
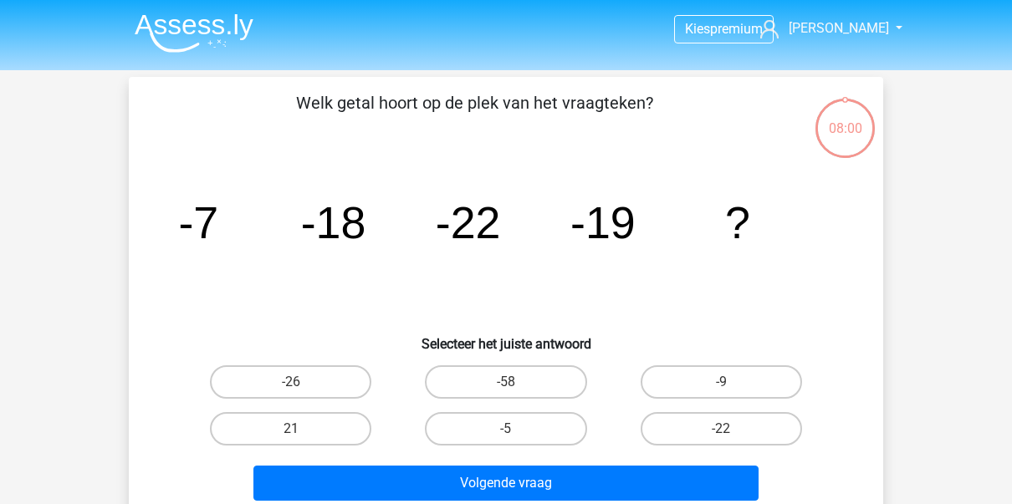
scroll to position [211, 0]
